Goal: Navigation & Orientation: Go to known website

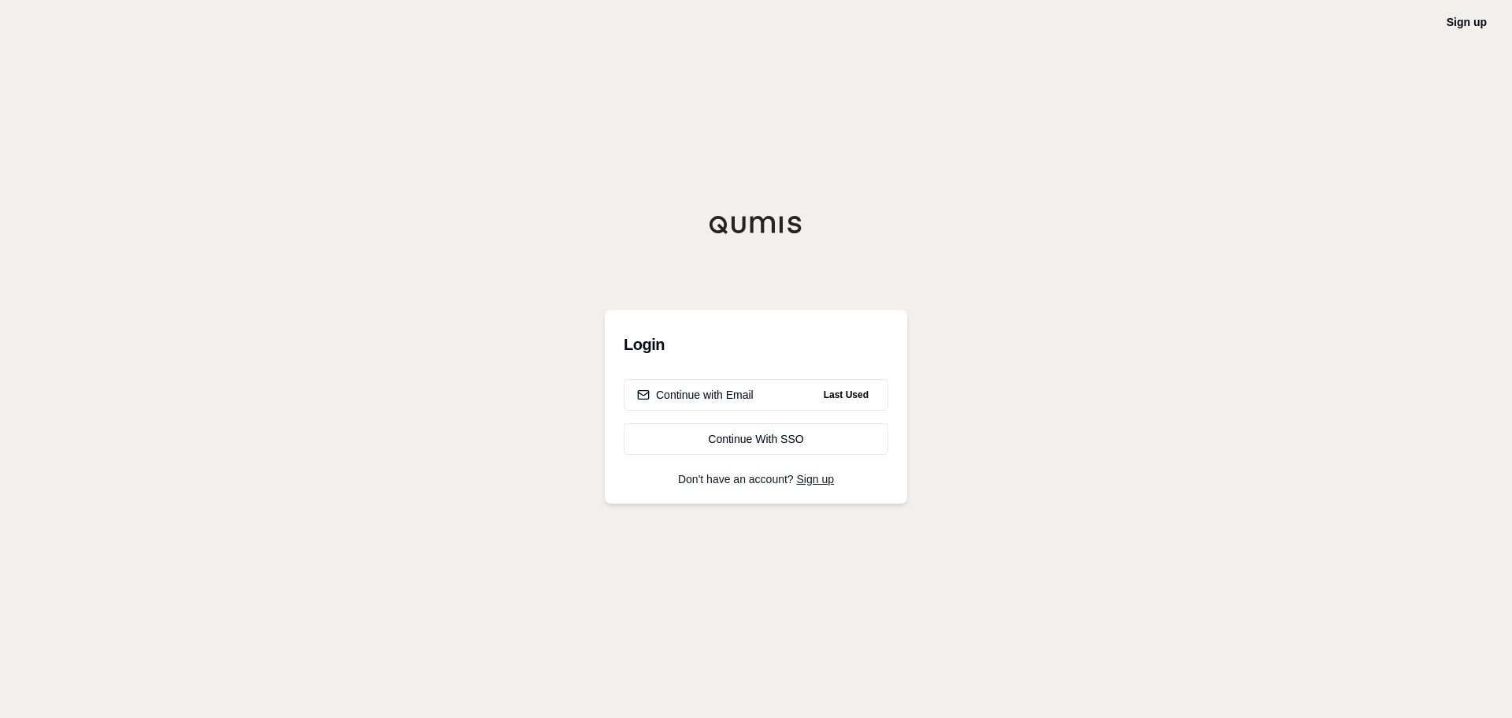
drag, startPoint x: 724, startPoint y: 389, endPoint x: 714, endPoint y: 186, distance: 203.5
click at [714, 186] on div "Sign up Login Continue with Email Last Used Continue With SSO Don't have an acc…" at bounding box center [756, 359] width 1512 height 718
